Goal: Check status

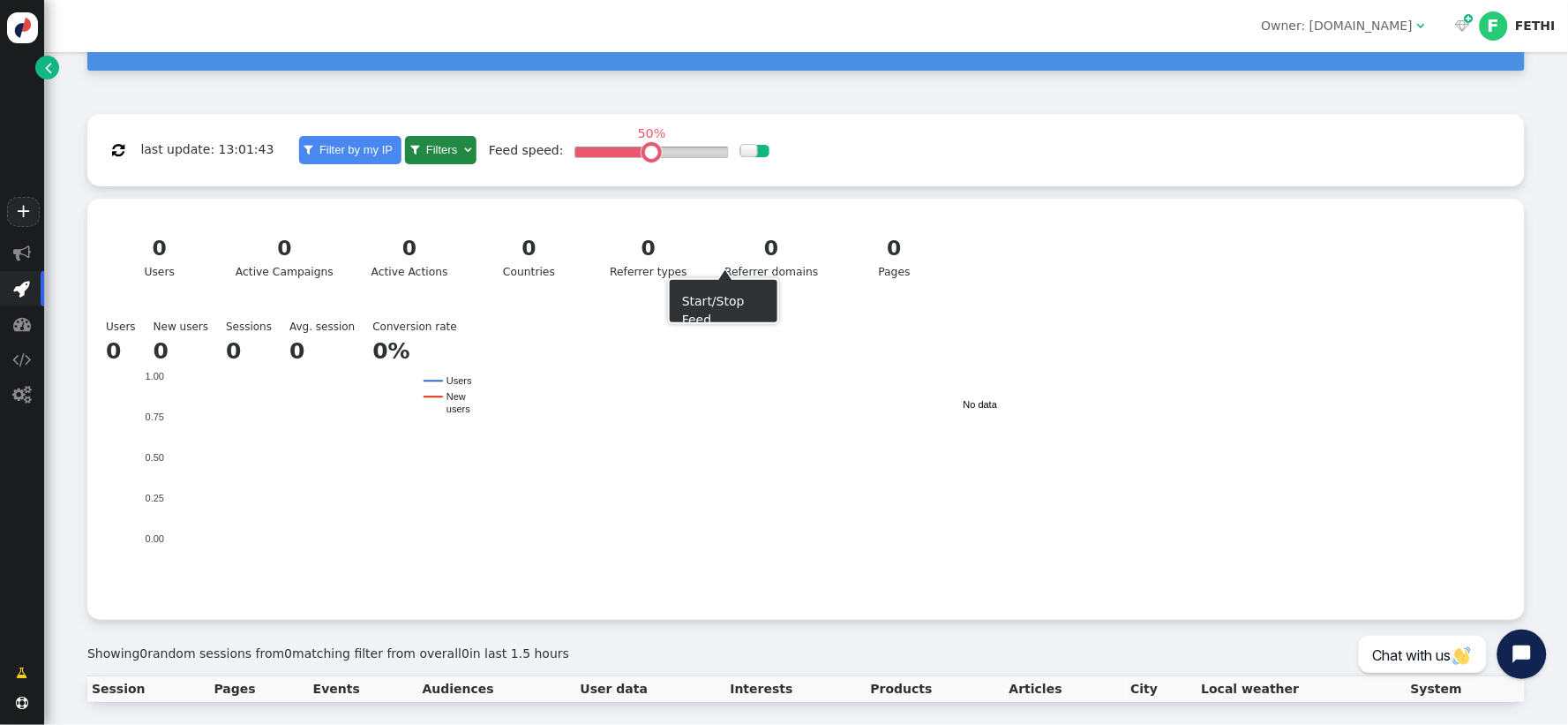
scroll to position [151, 0]
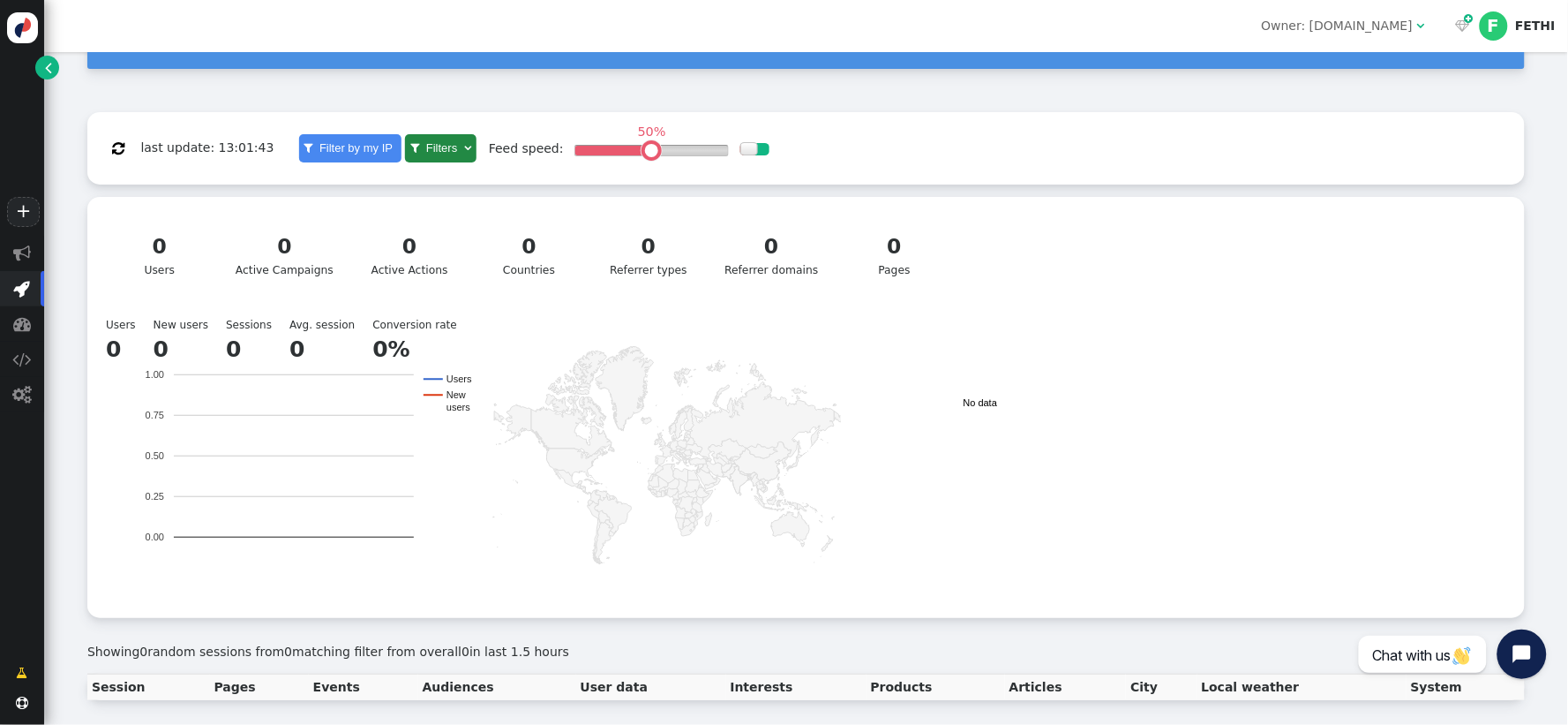
click at [289, 259] on div "0 Active Campaigns" at bounding box center [284, 255] width 97 height 47
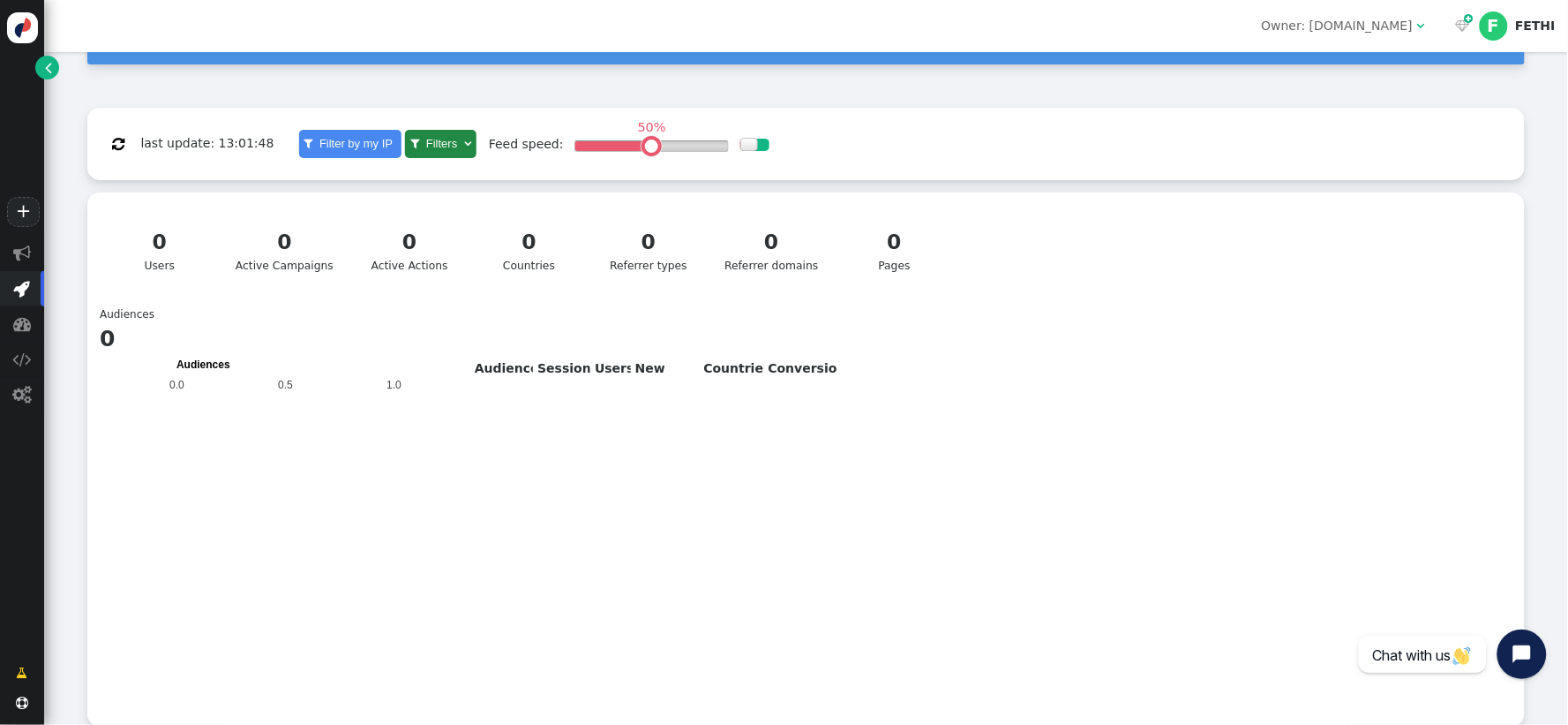
click at [531, 250] on div "0" at bounding box center [529, 242] width 88 height 31
click at [655, 251] on div "0" at bounding box center [648, 242] width 88 height 31
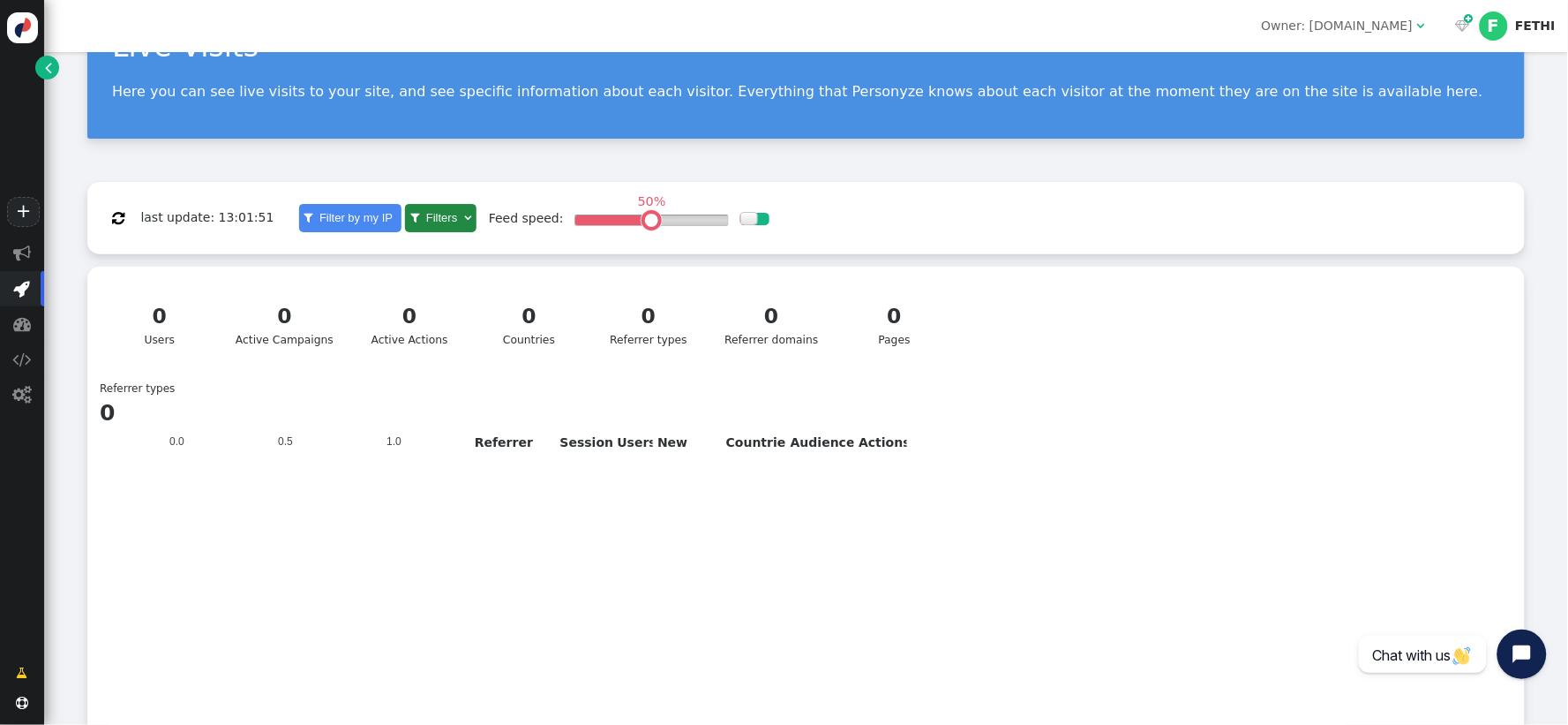
scroll to position [196, 0]
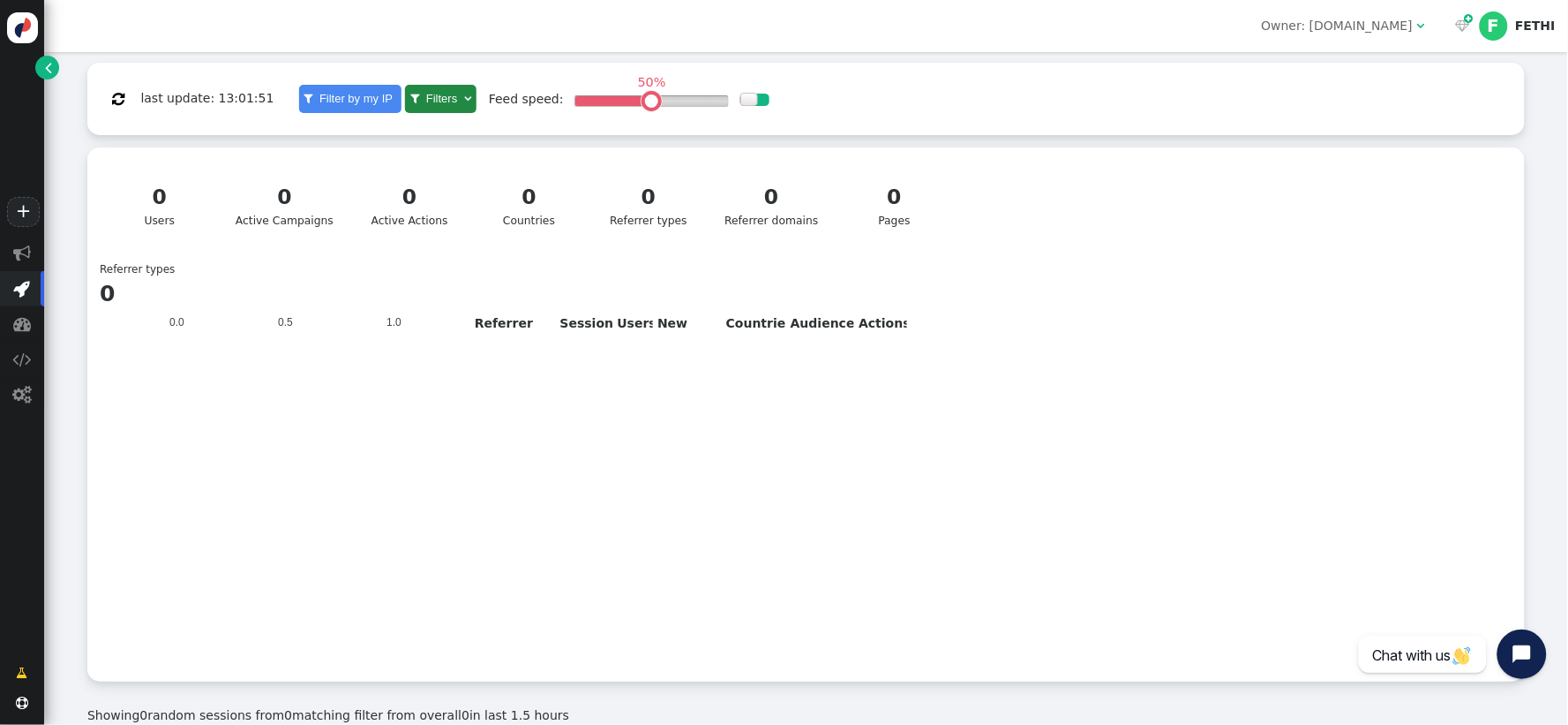
click at [767, 206] on div "0" at bounding box center [771, 197] width 94 height 31
click at [190, 201] on div "0" at bounding box center [159, 197] width 88 height 31
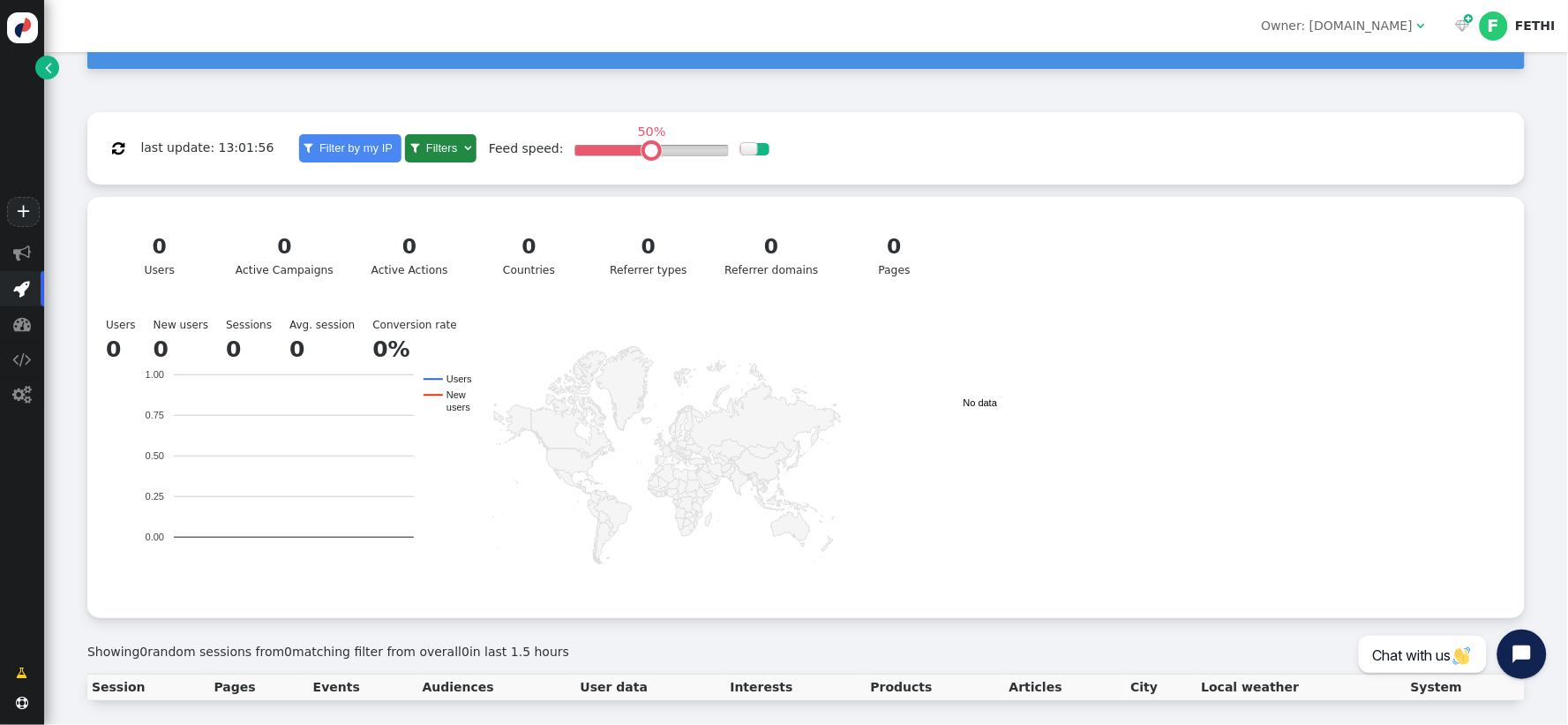
click at [288, 252] on div "0" at bounding box center [284, 247] width 97 height 31
